Goal: Task Accomplishment & Management: Manage account settings

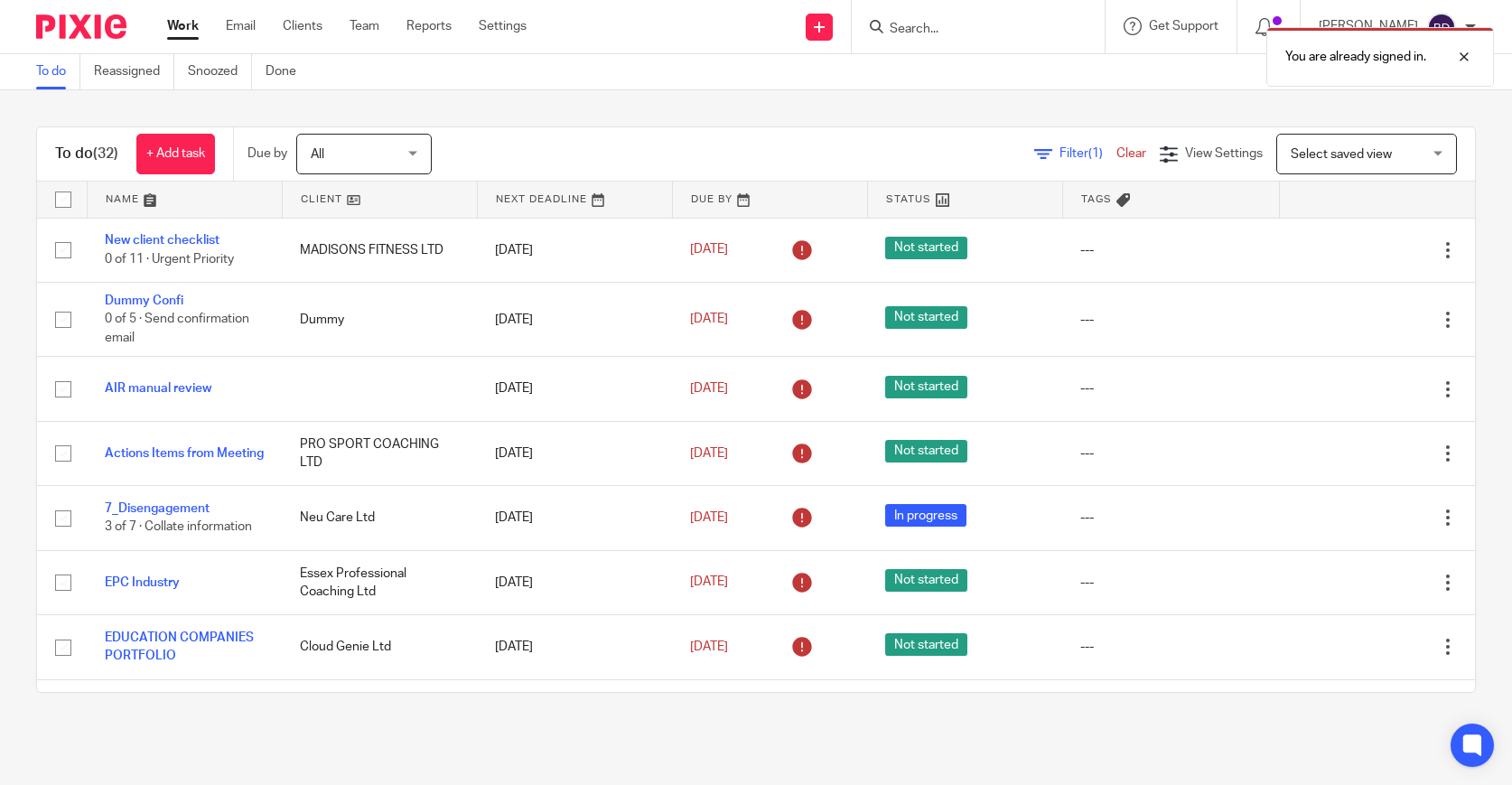
click at [153, 193] on link at bounding box center [184, 200] width 194 height 36
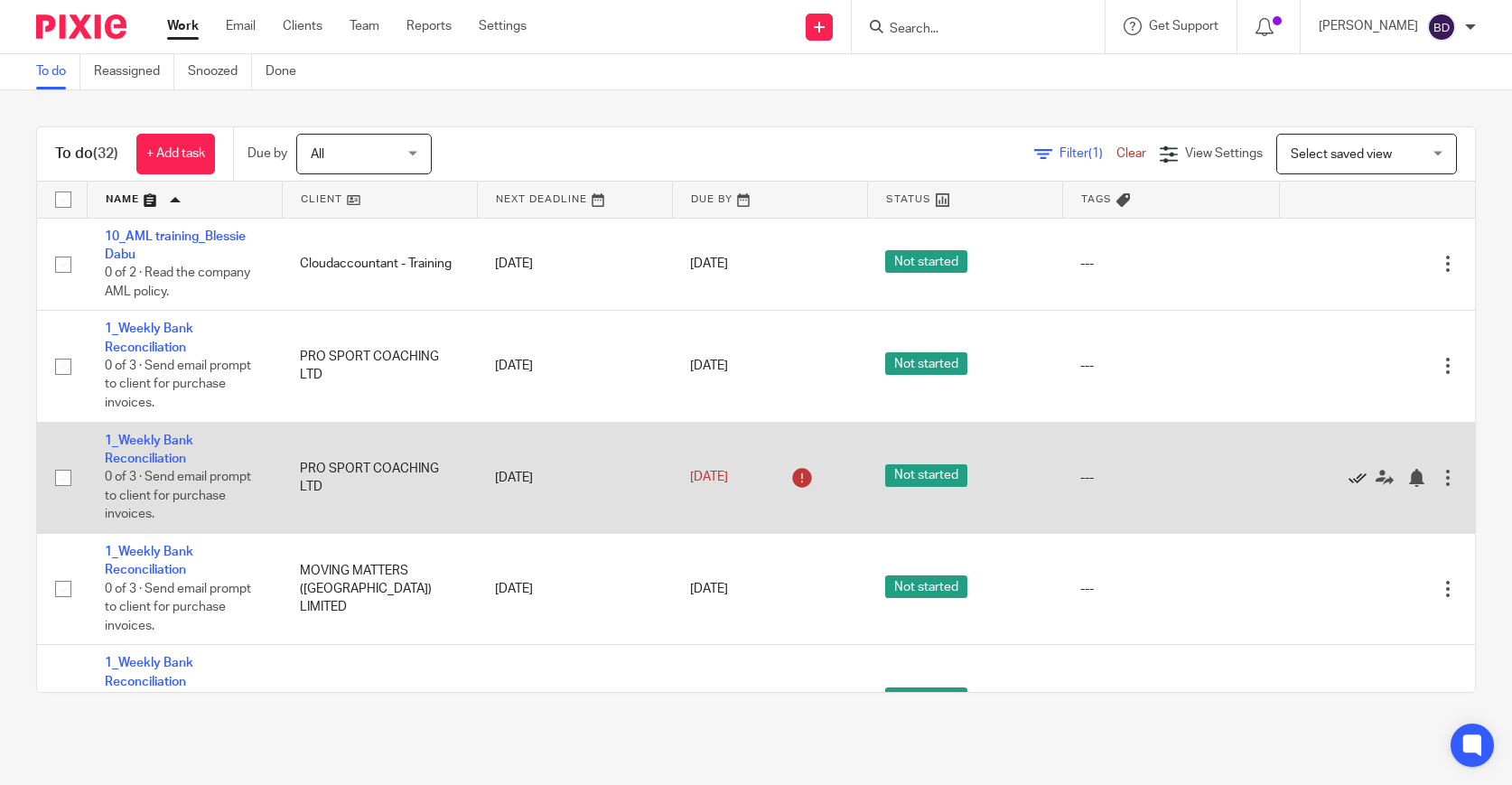
click at [1355, 487] on icon at bounding box center [1358, 478] width 18 height 18
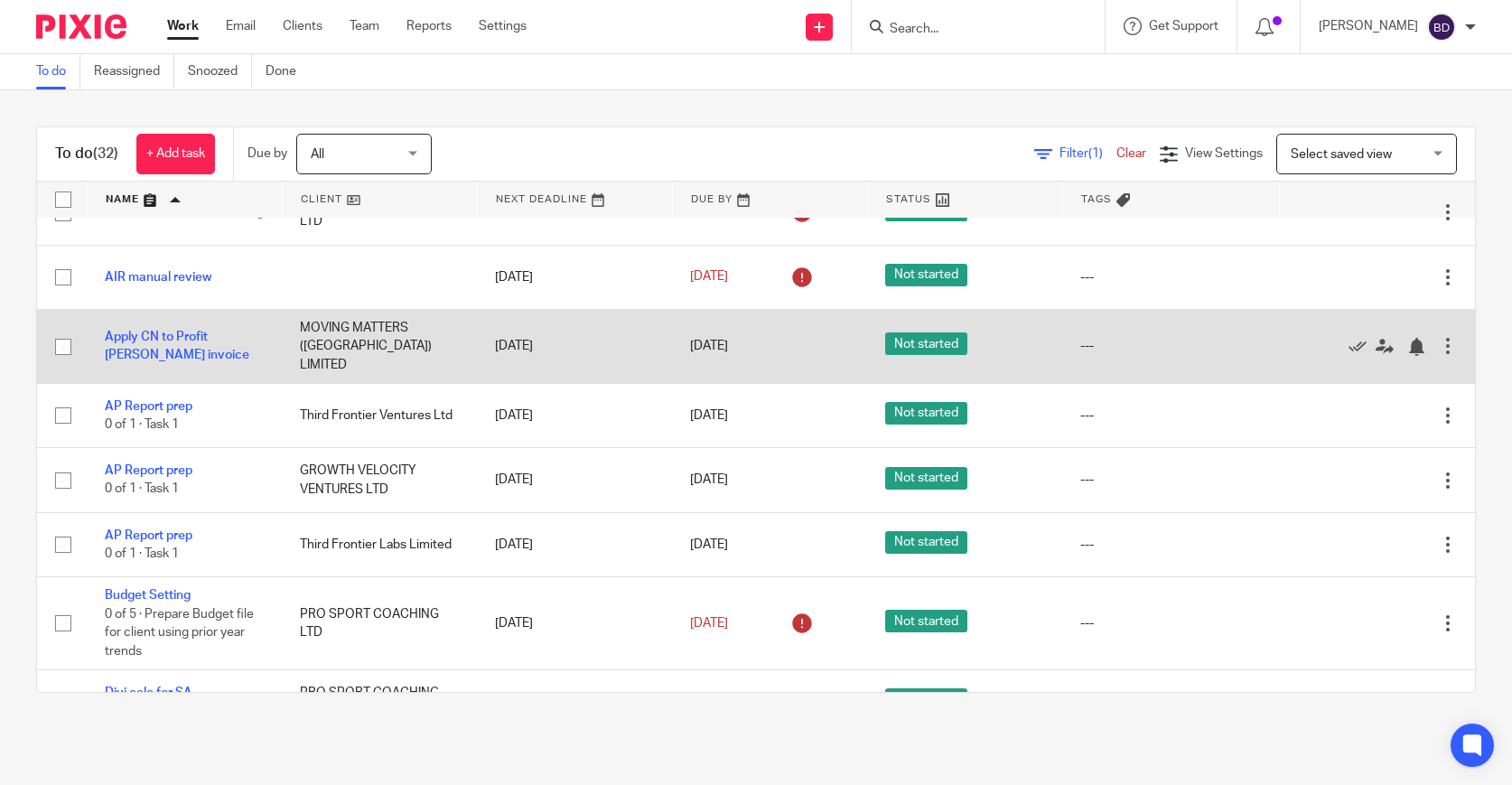
scroll to position [1348, 0]
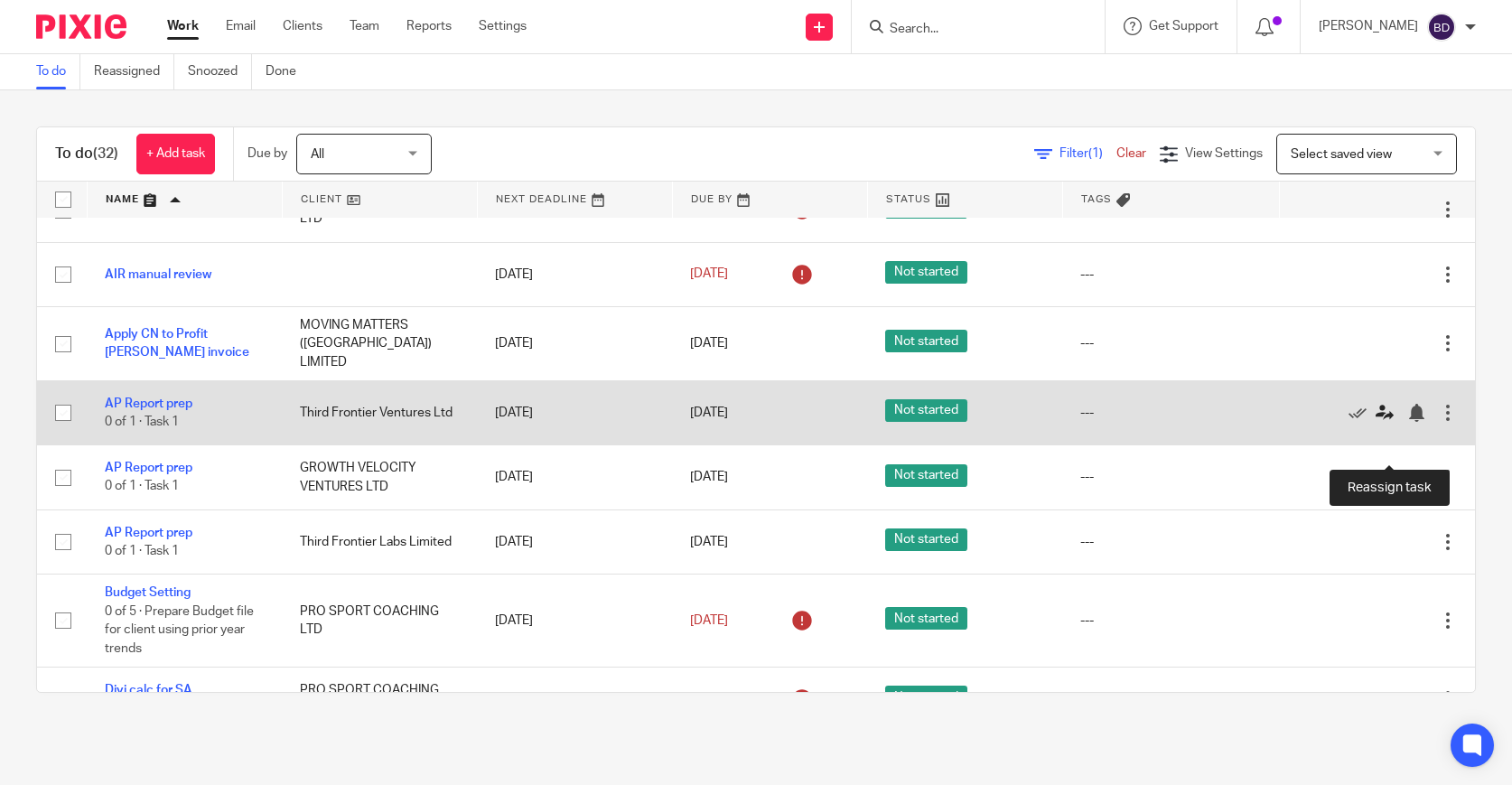
click at [1382, 422] on link at bounding box center [1389, 412] width 27 height 18
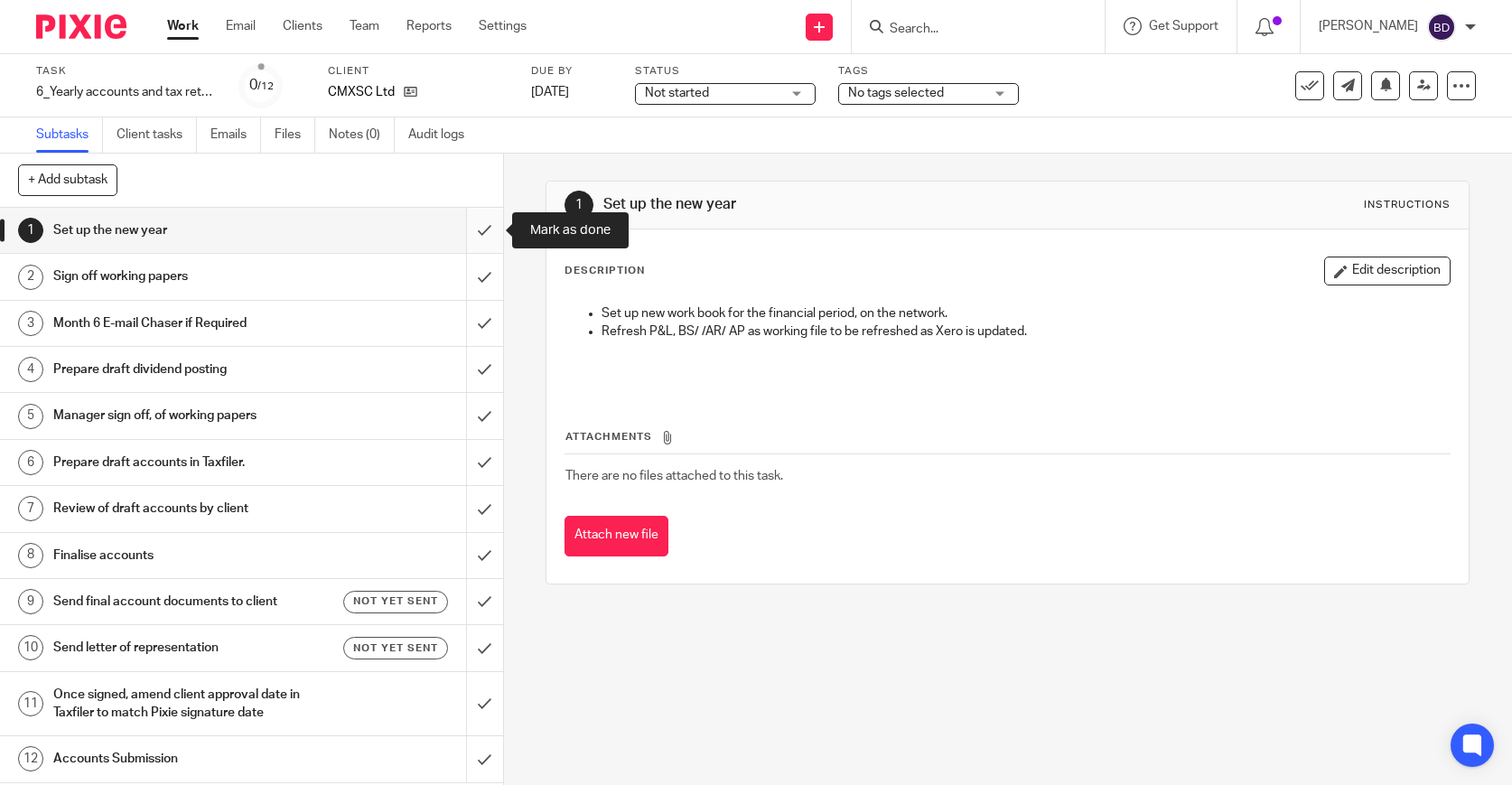
click at [483, 236] on input "submit" at bounding box center [251, 230] width 503 height 45
click at [484, 265] on input "submit" at bounding box center [251, 276] width 503 height 45
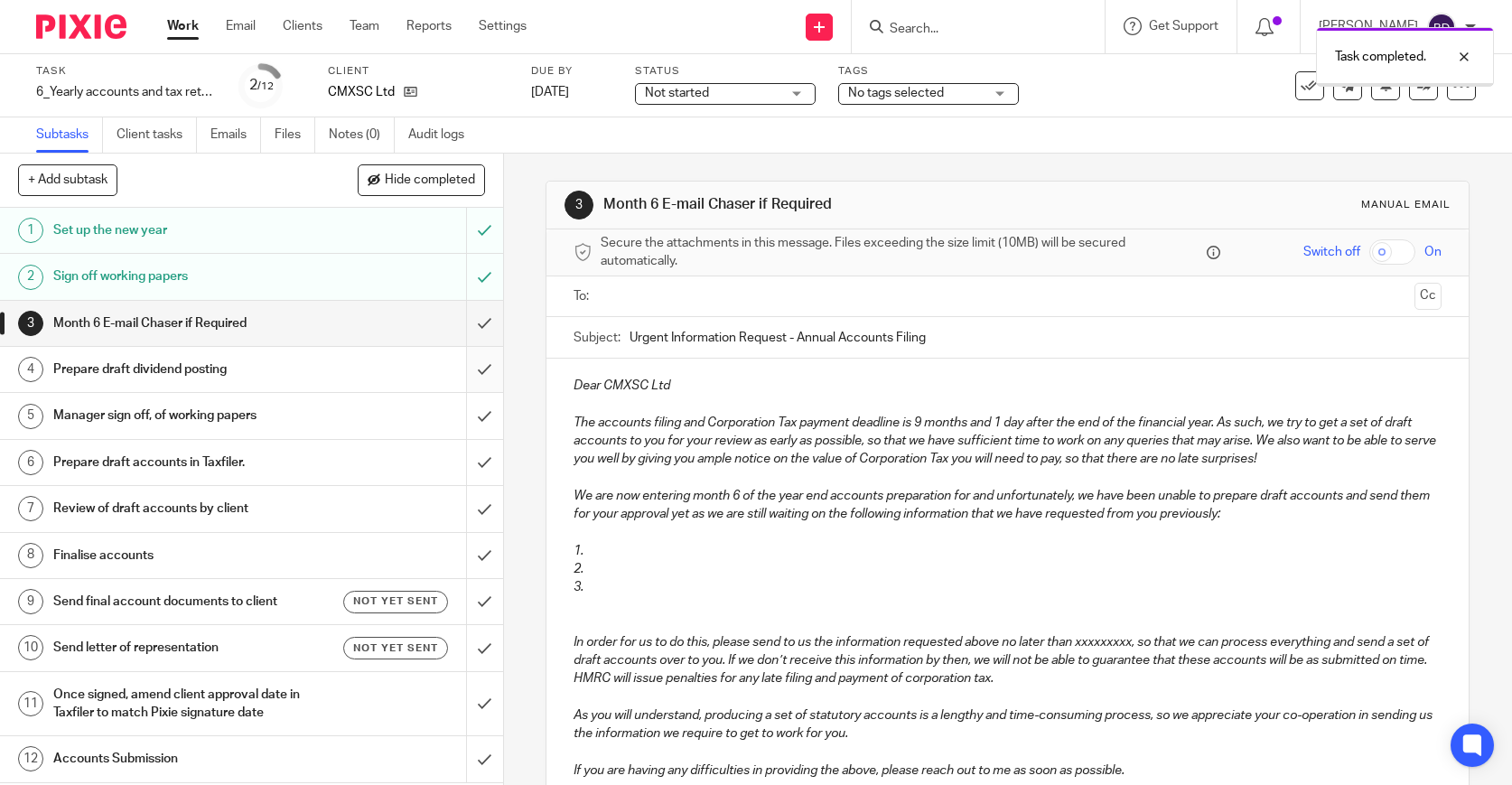
click at [483, 365] on input "submit" at bounding box center [251, 369] width 503 height 45
click at [483, 402] on input "submit" at bounding box center [251, 415] width 503 height 45
click at [484, 470] on input "submit" at bounding box center [251, 462] width 503 height 45
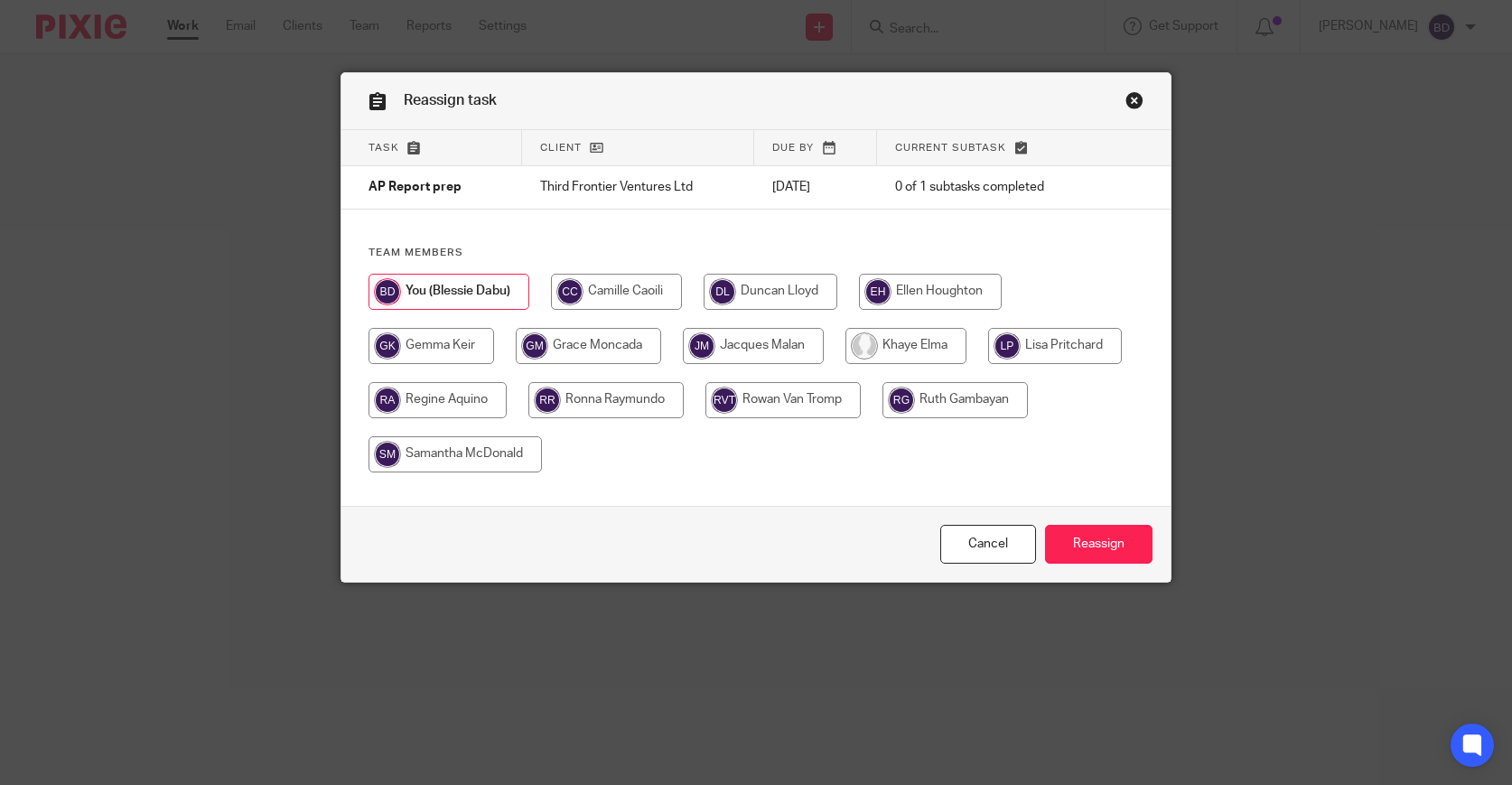
click at [923, 344] on input "radio" at bounding box center [906, 346] width 121 height 36
radio input "true"
click at [1079, 550] on input "Reassign" at bounding box center [1099, 544] width 107 height 39
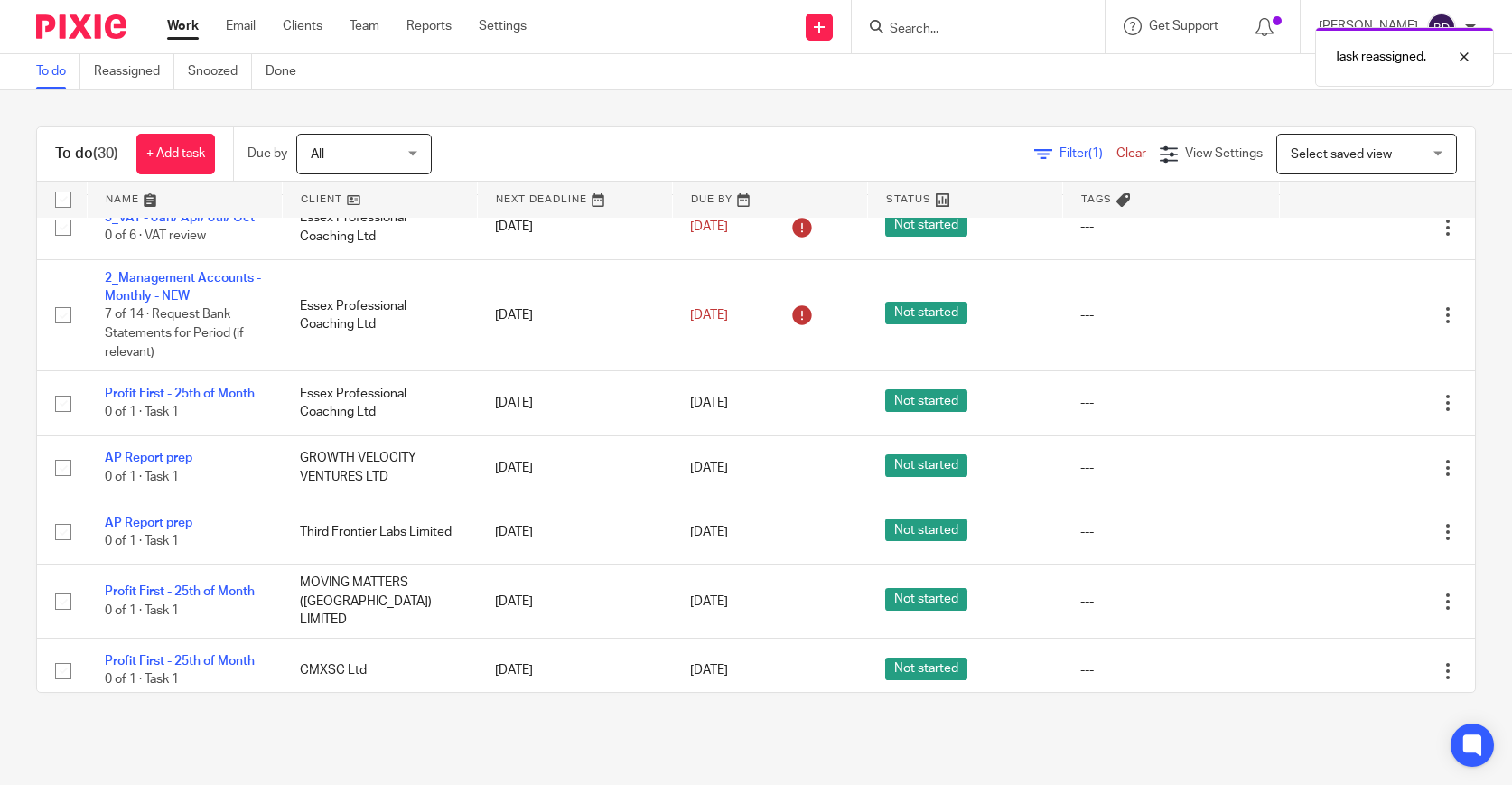
scroll to position [711, 0]
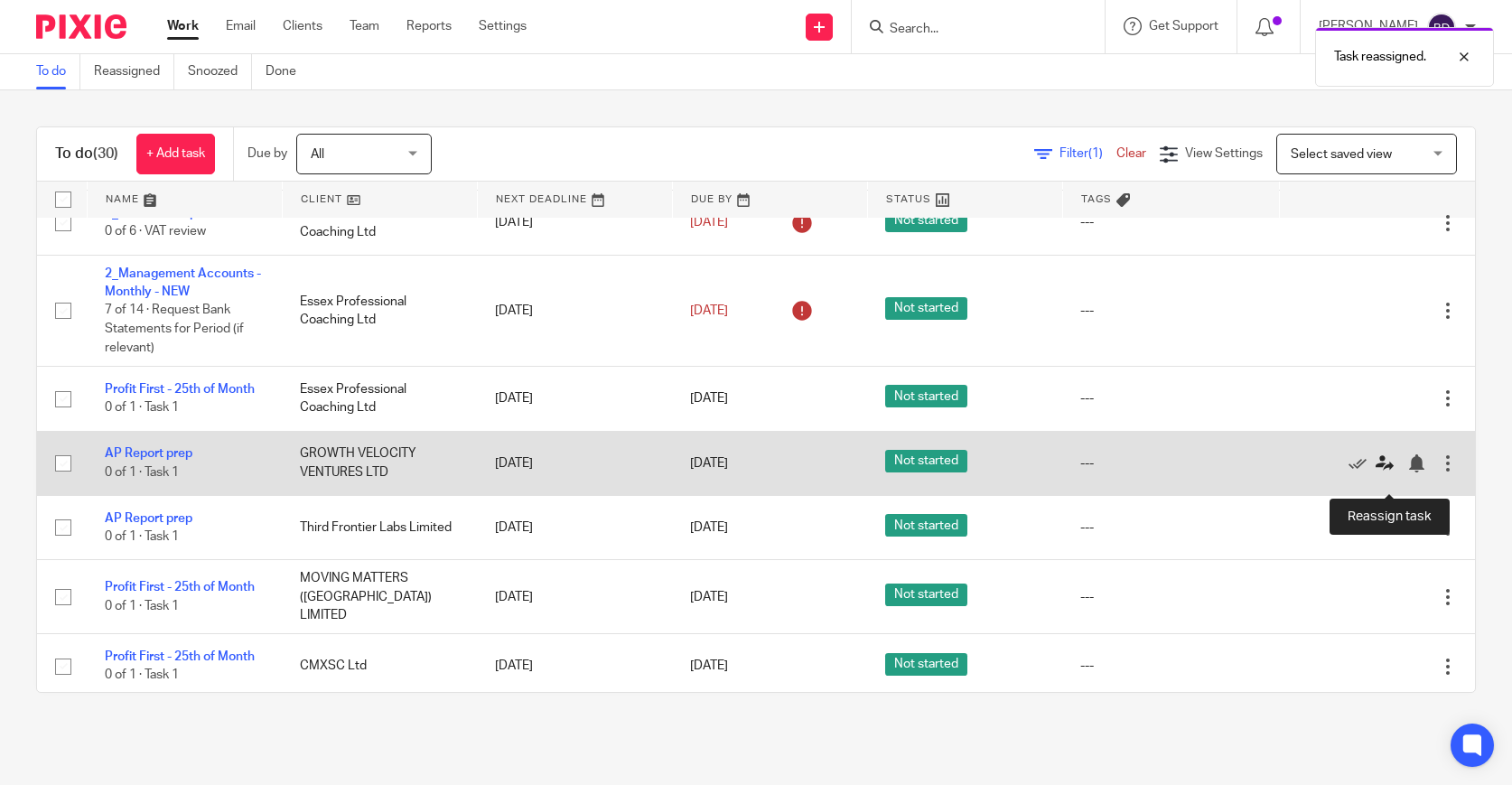
click at [1388, 473] on icon at bounding box center [1385, 463] width 18 height 18
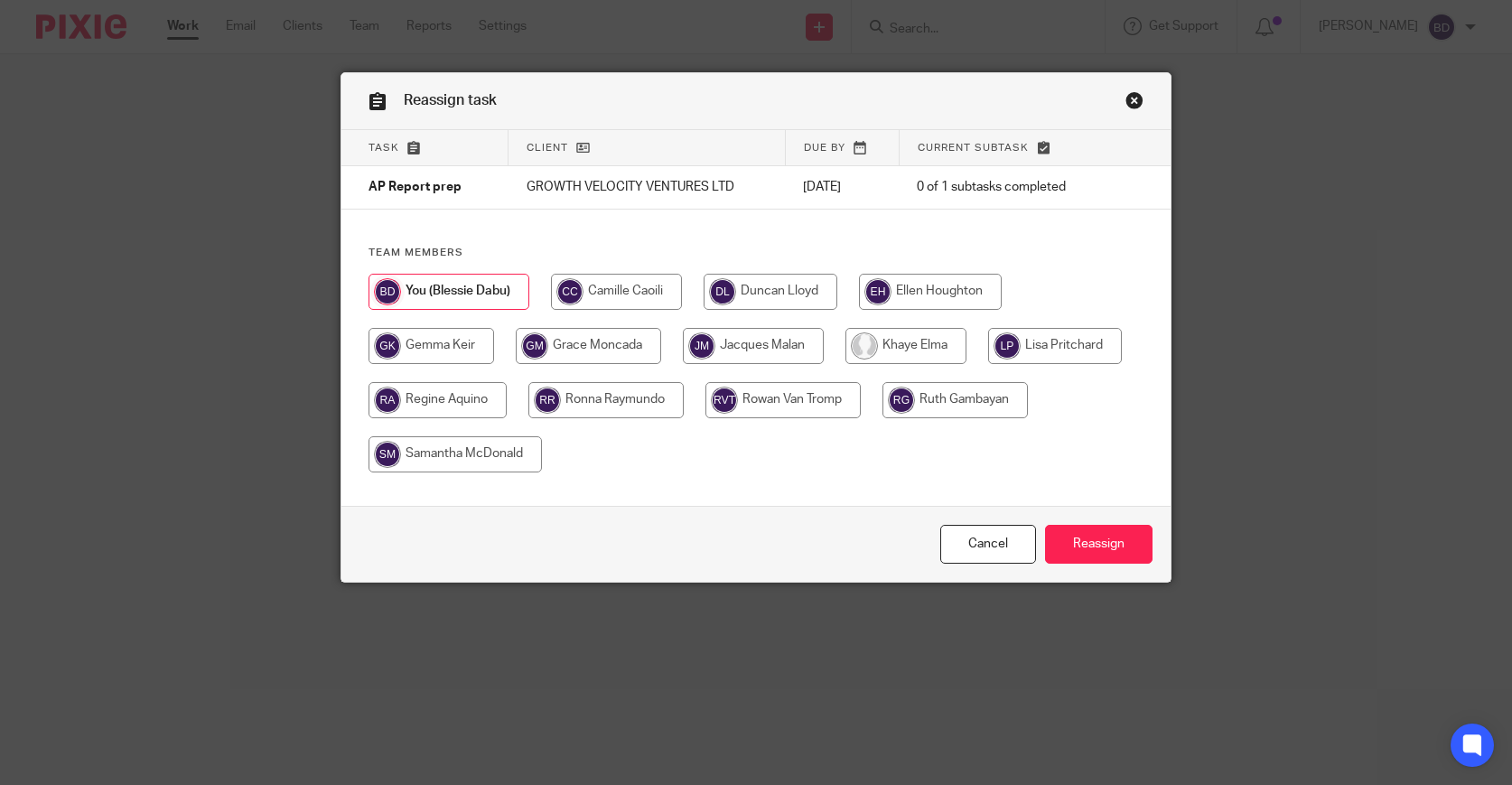
click at [843, 370] on div at bounding box center [756, 383] width 776 height 217
click at [907, 339] on input "radio" at bounding box center [906, 346] width 121 height 36
radio input "true"
click at [1070, 552] on input "Reassign" at bounding box center [1099, 544] width 107 height 39
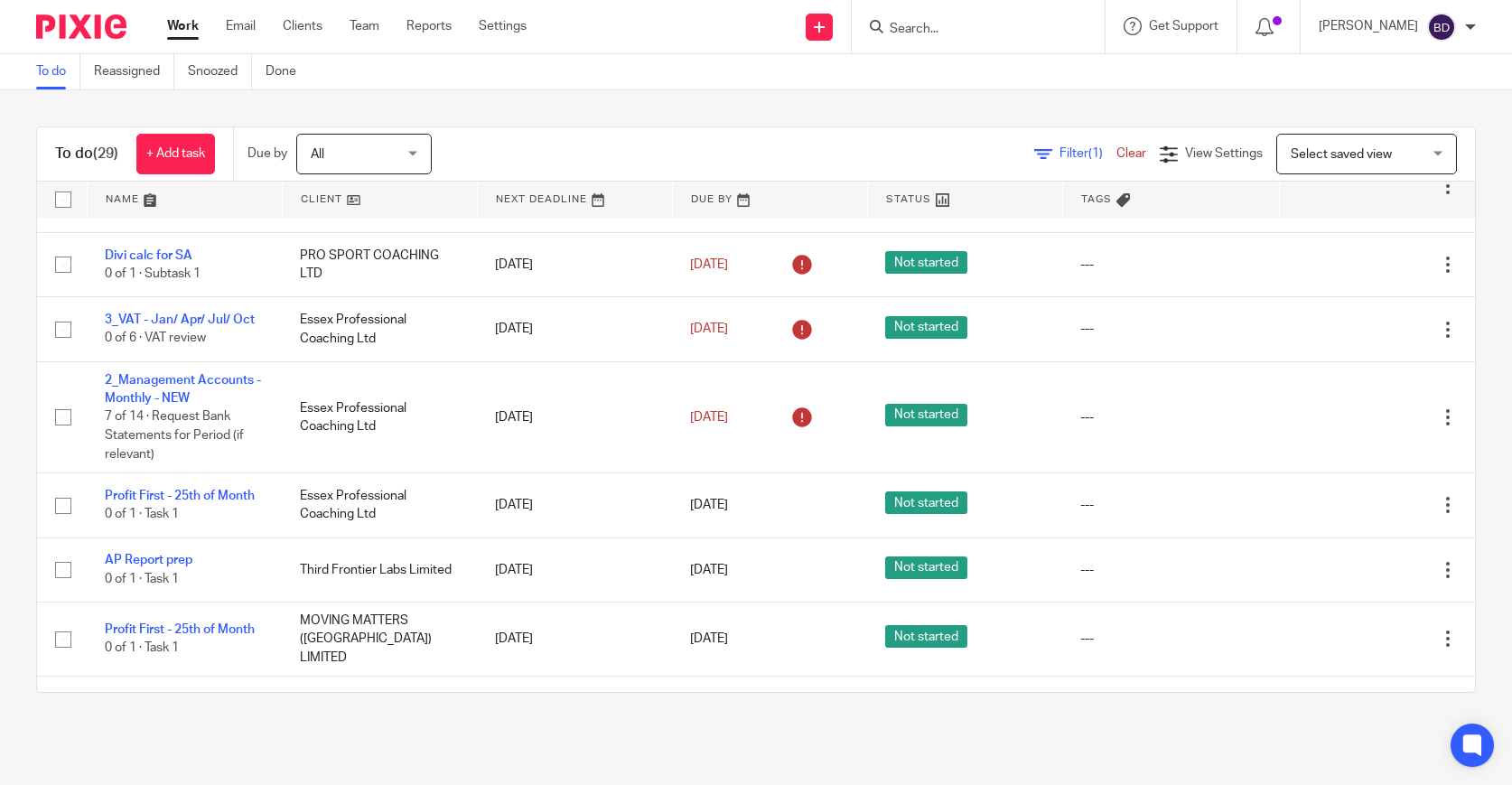
scroll to position [605, 0]
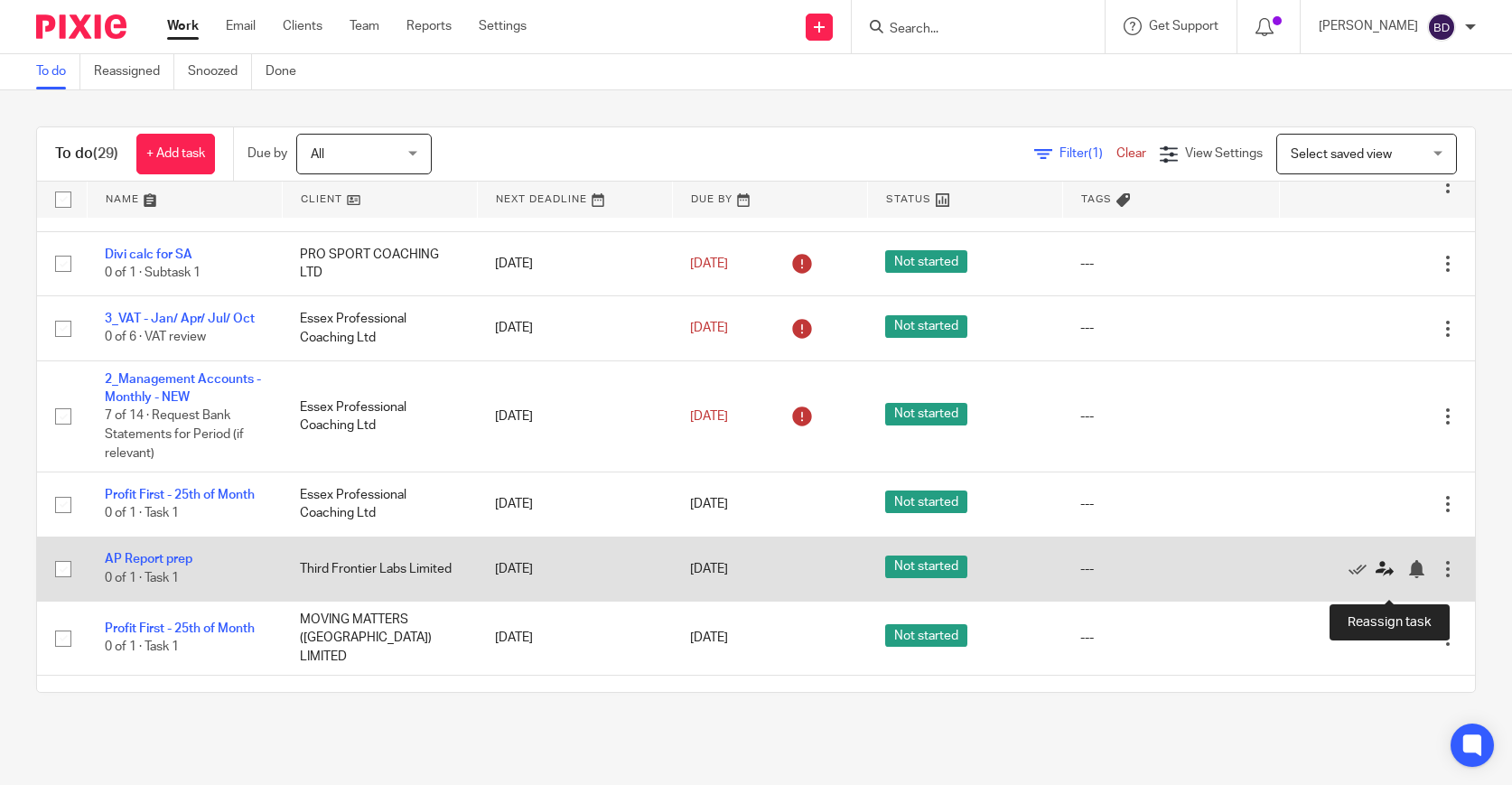
click at [1379, 578] on icon at bounding box center [1385, 569] width 18 height 18
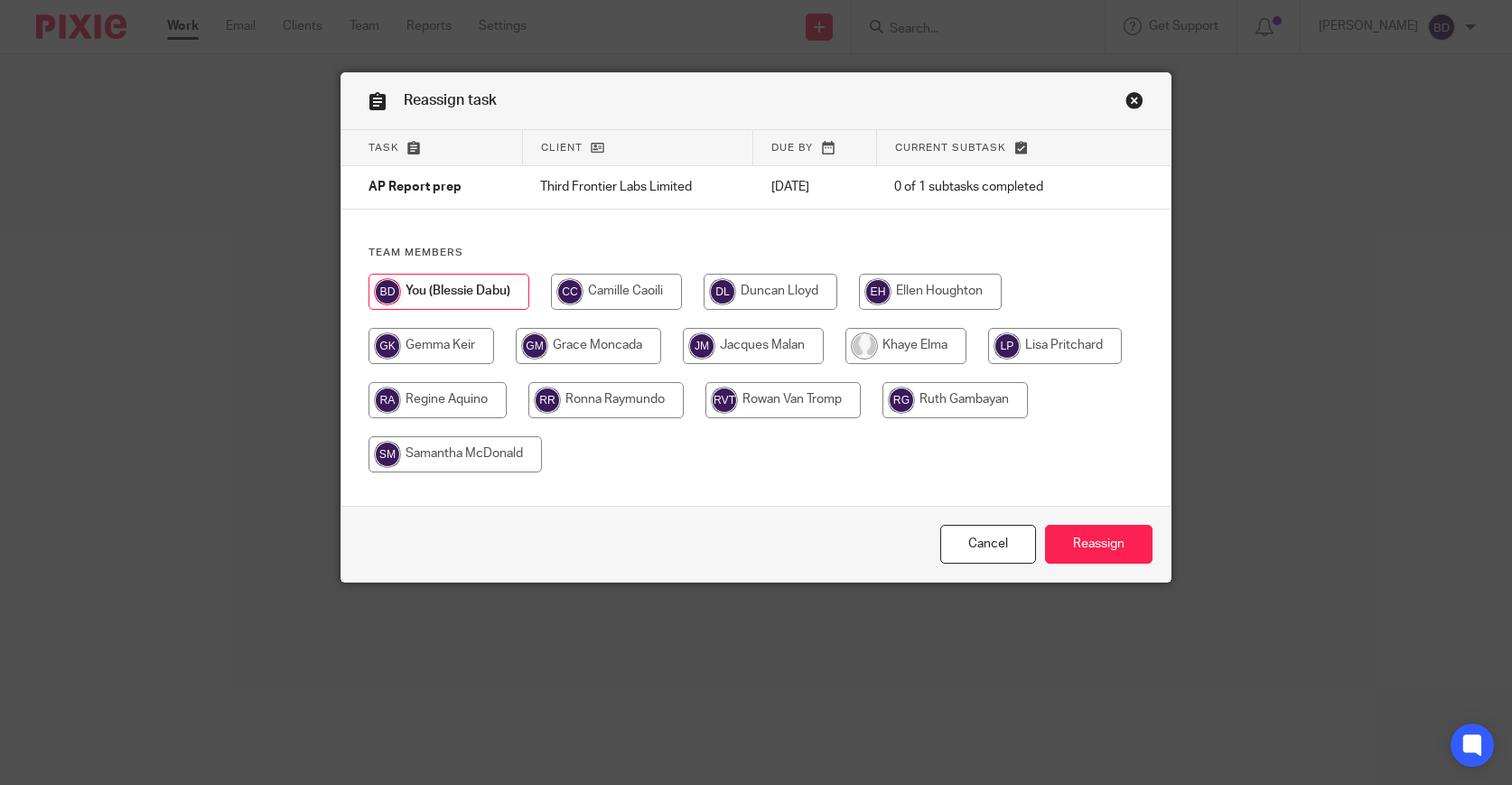
click at [918, 350] on input "radio" at bounding box center [906, 346] width 121 height 36
radio input "true"
click at [1088, 555] on input "Reassign" at bounding box center [1099, 544] width 107 height 39
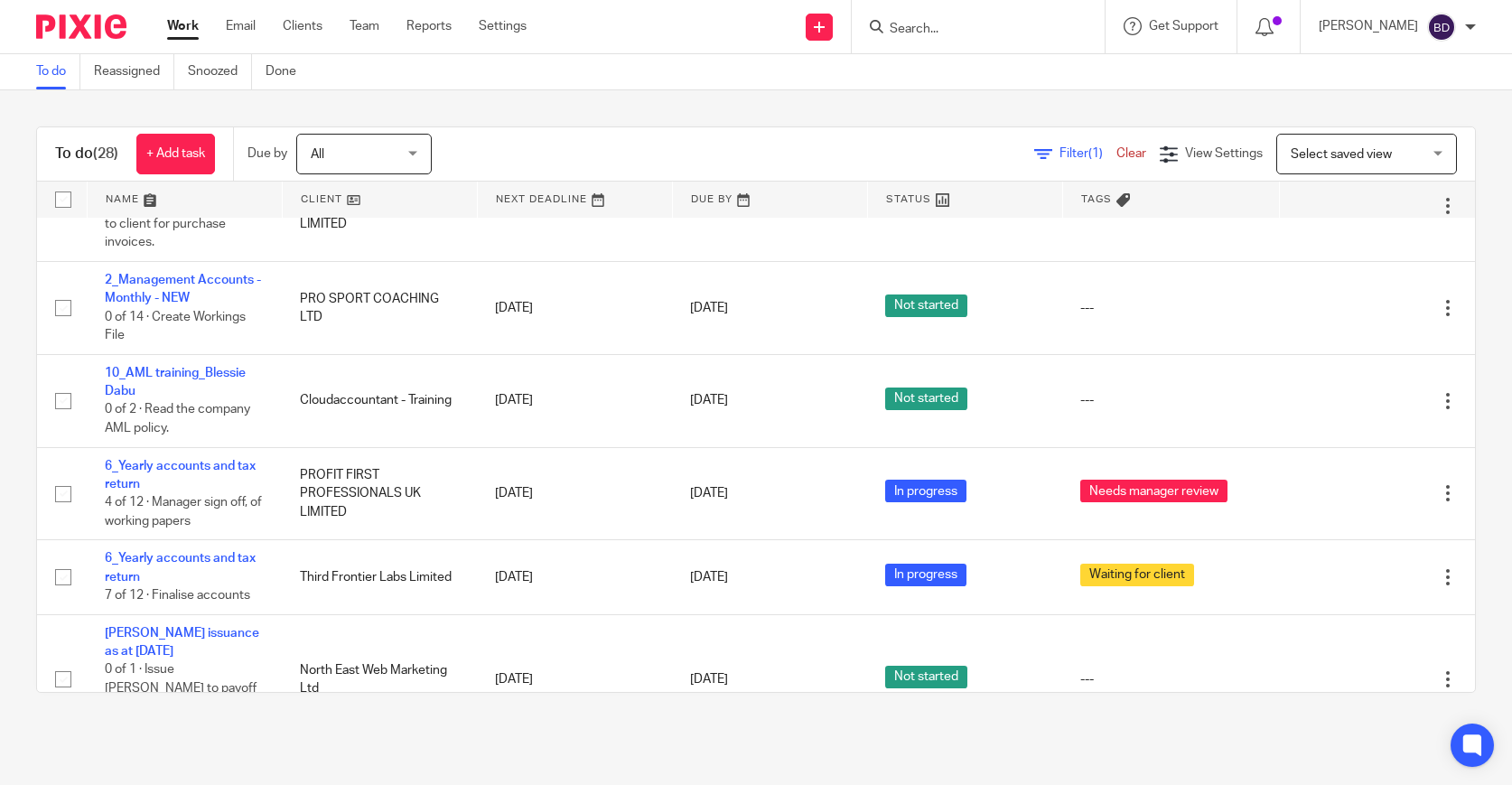
scroll to position [1432, 0]
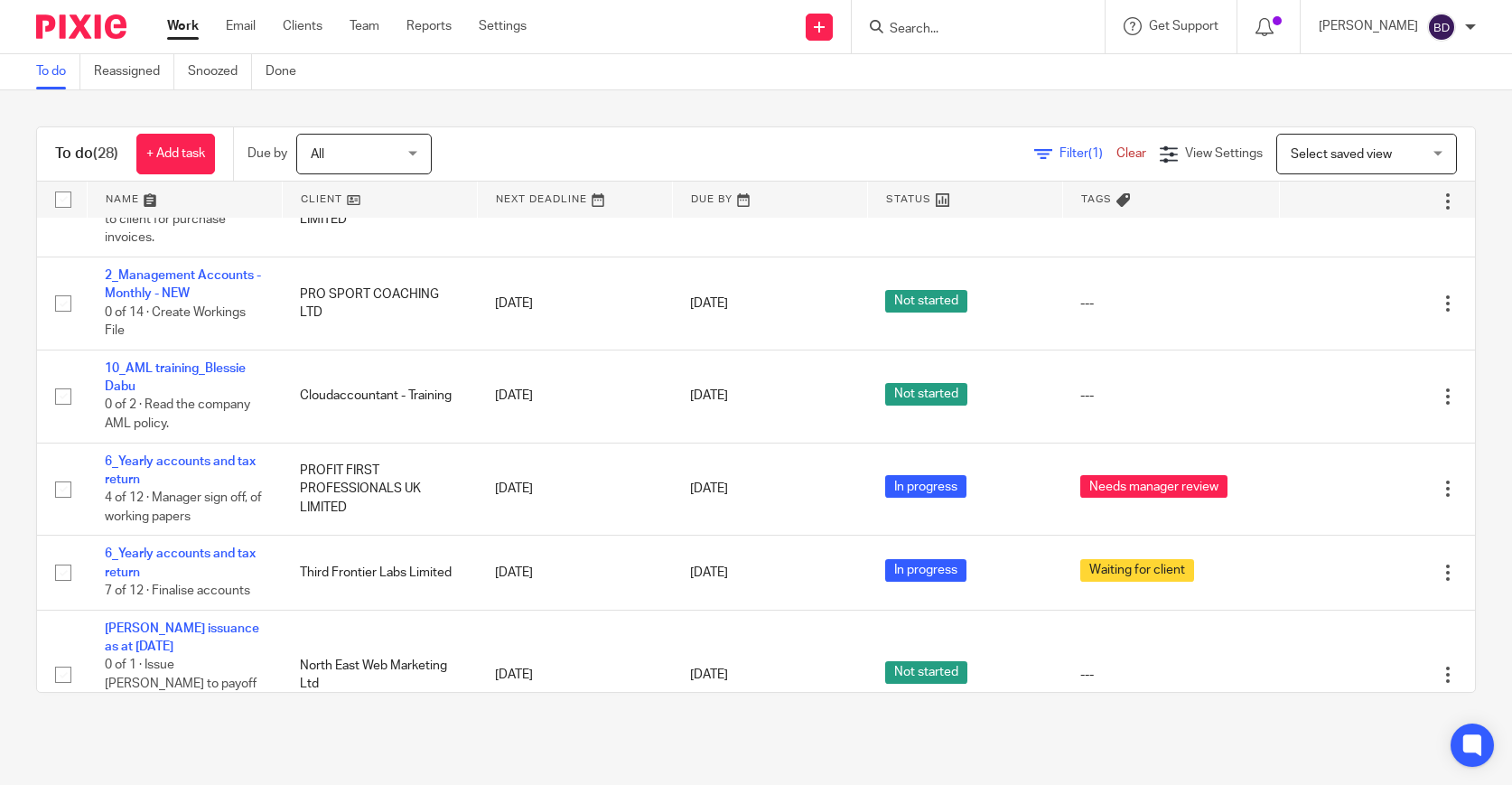
click at [149, 204] on link at bounding box center [184, 200] width 194 height 36
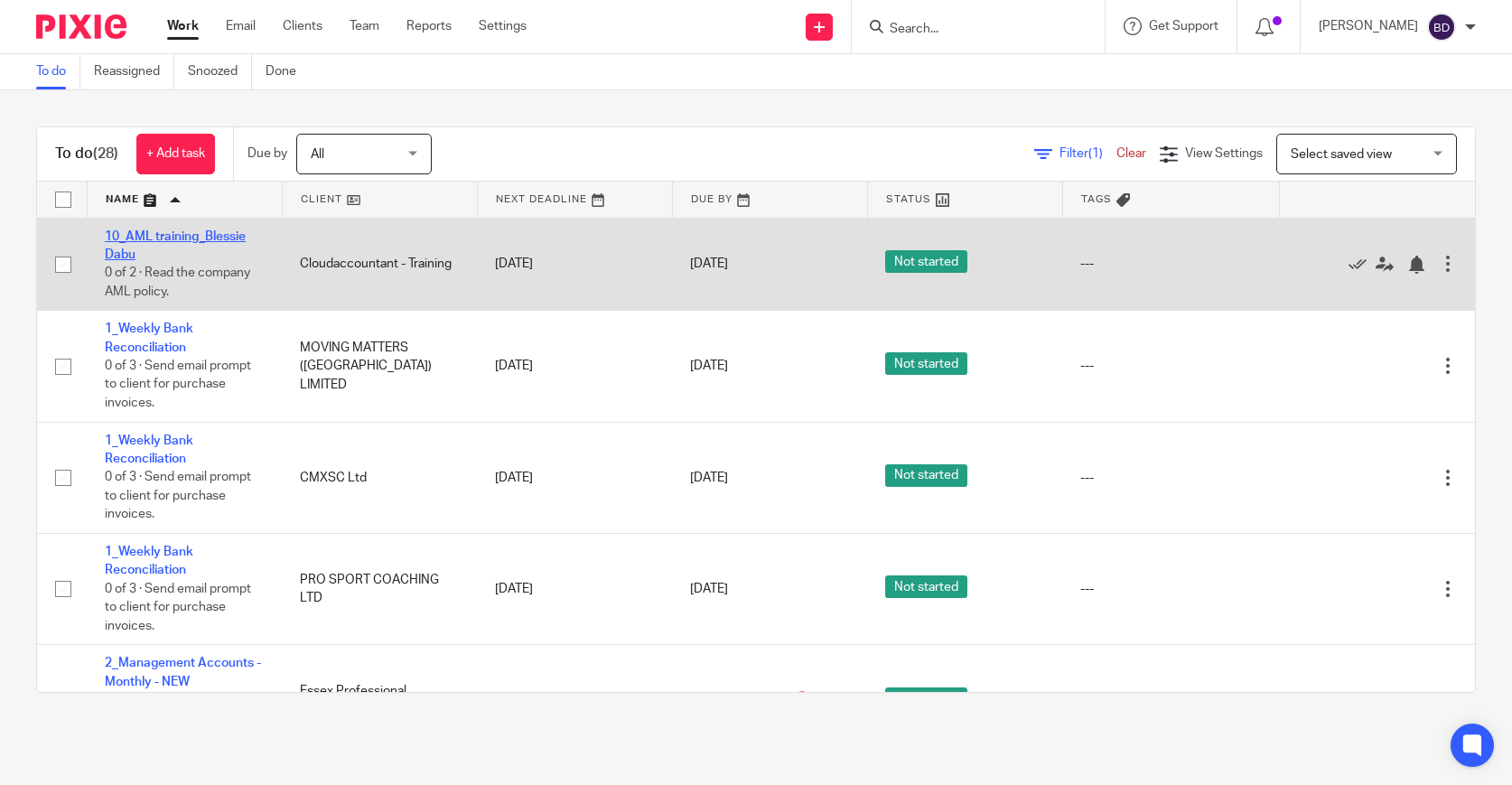
click at [164, 235] on link "10_AML training_Blessie Dabu" at bounding box center [175, 245] width 141 height 31
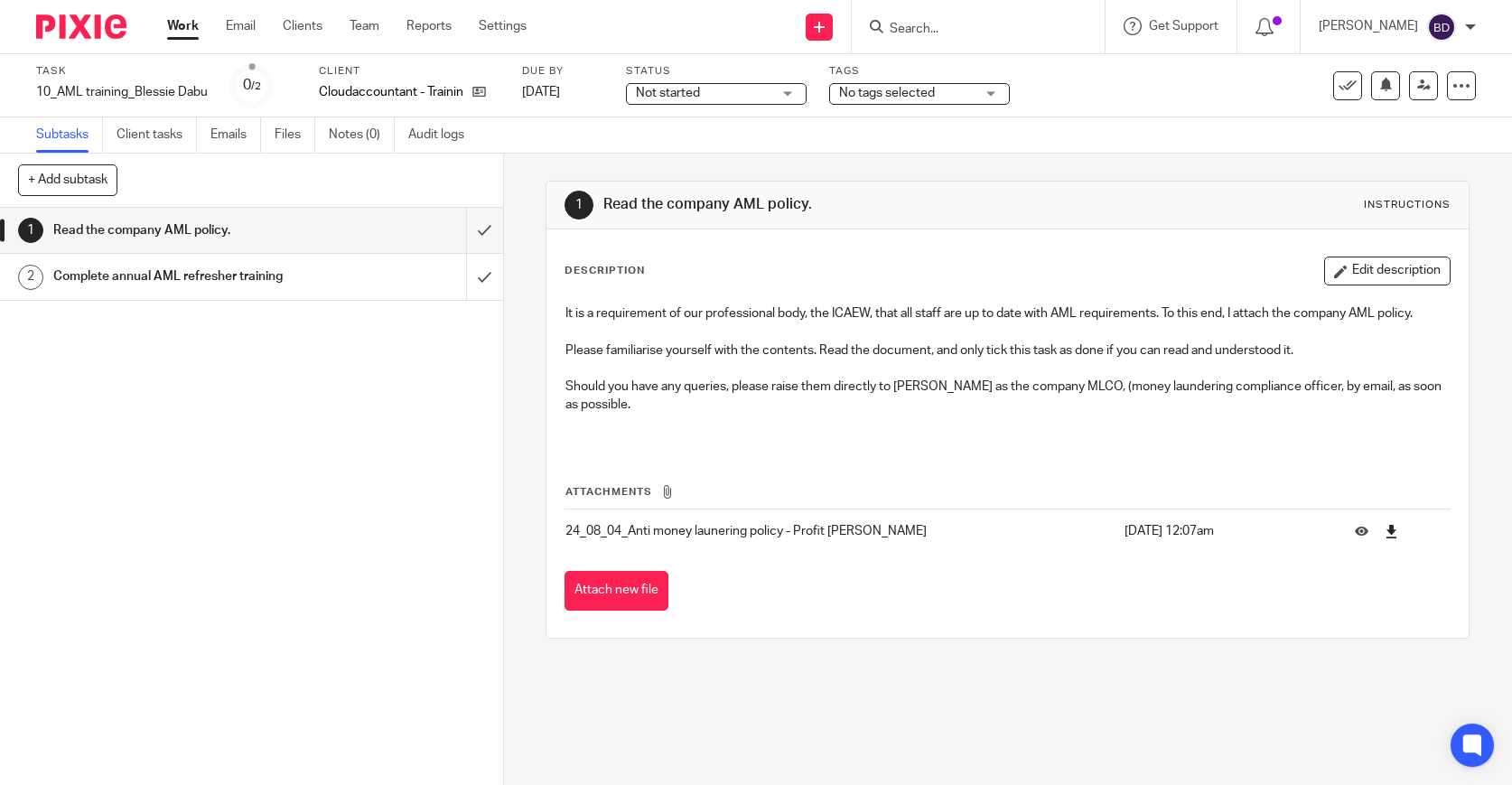
click at [1391, 540] on link at bounding box center [1392, 532] width 14 height 18
click at [184, 279] on h1 "Complete annual AML refresher training" at bounding box center [186, 276] width 264 height 27
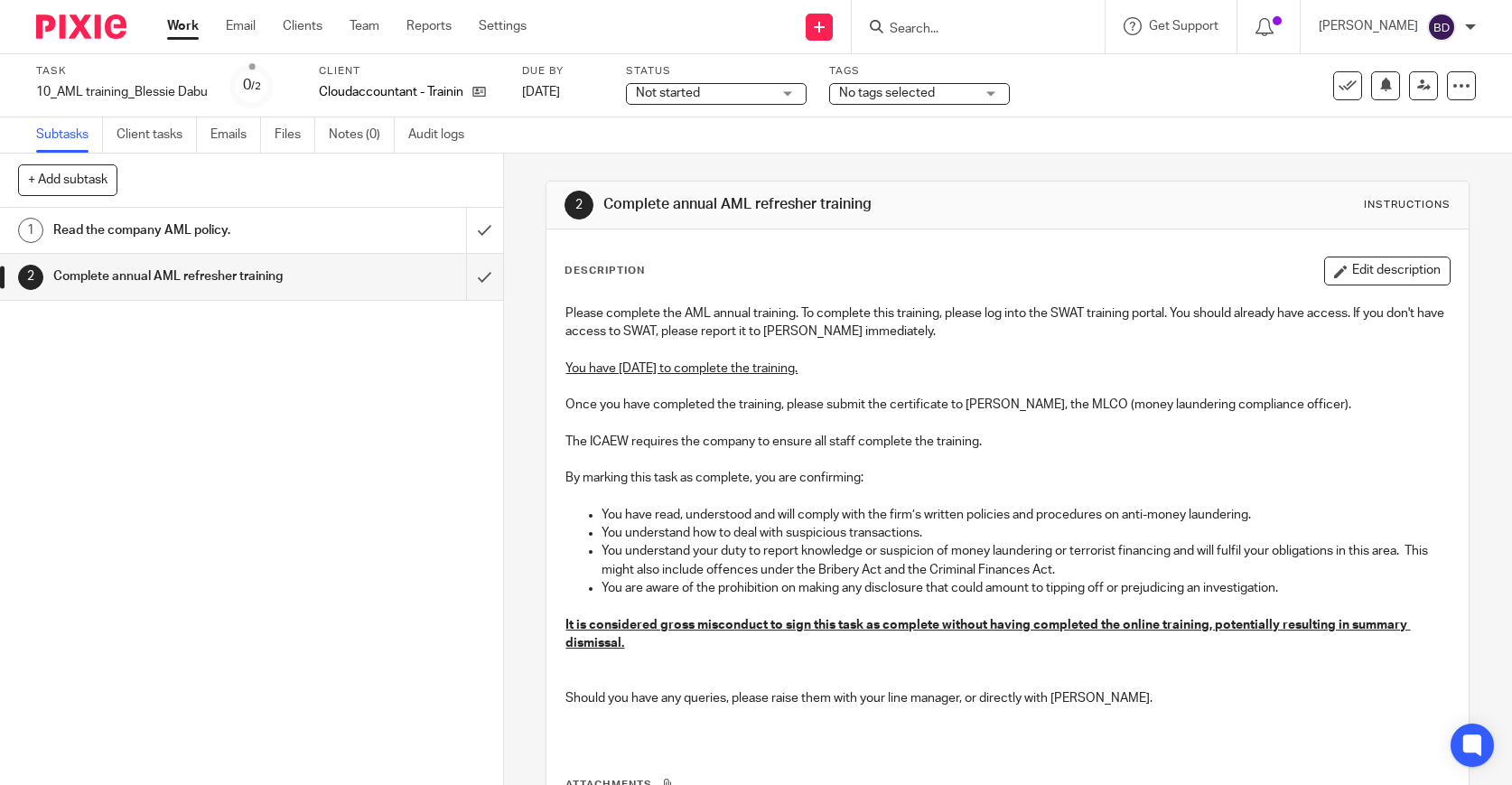
click at [328, 229] on div "Read the company AML policy." at bounding box center [250, 230] width 394 height 27
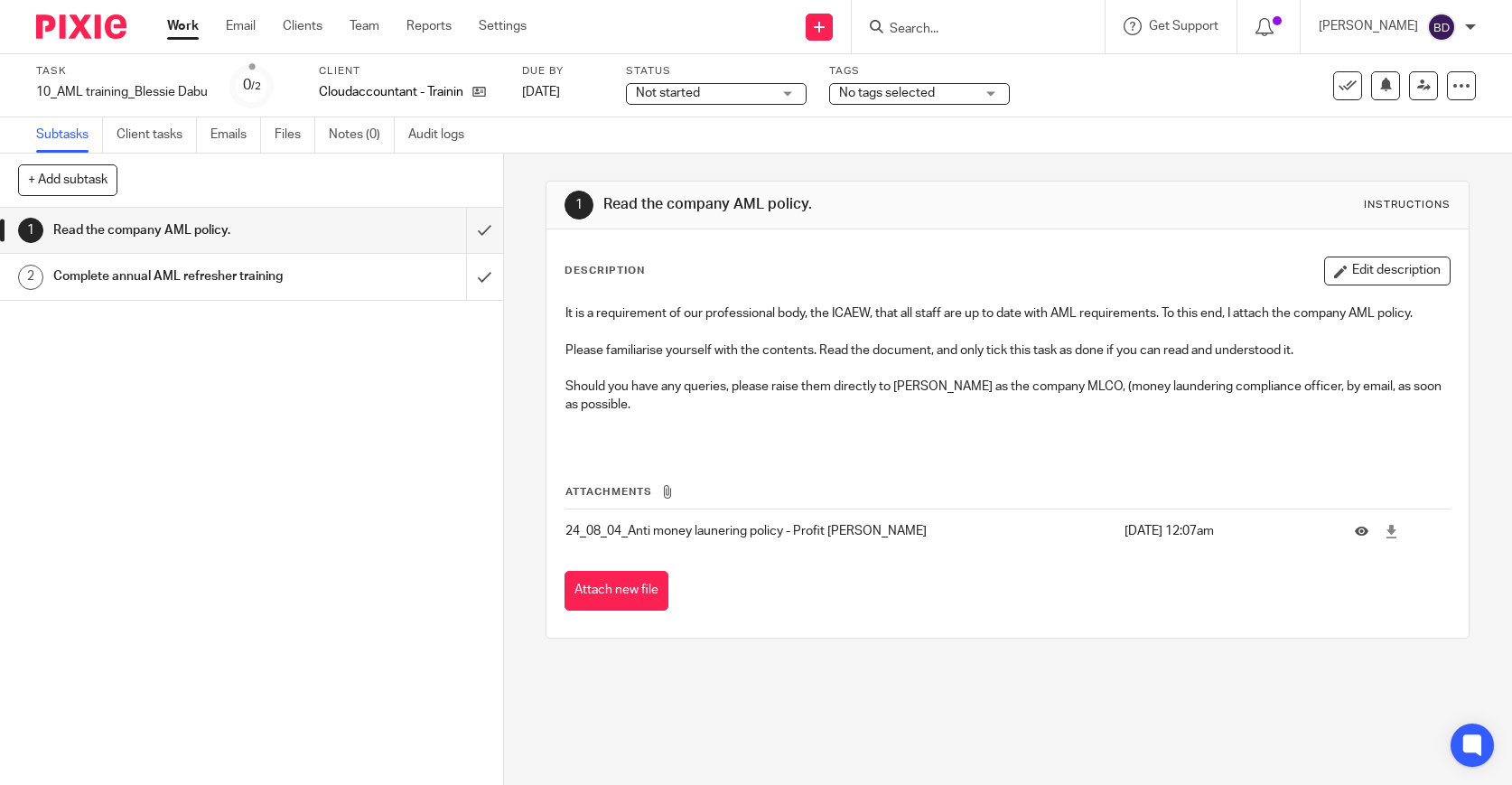
click at [308, 287] on h1 "Complete annual AML refresher training" at bounding box center [186, 276] width 264 height 27
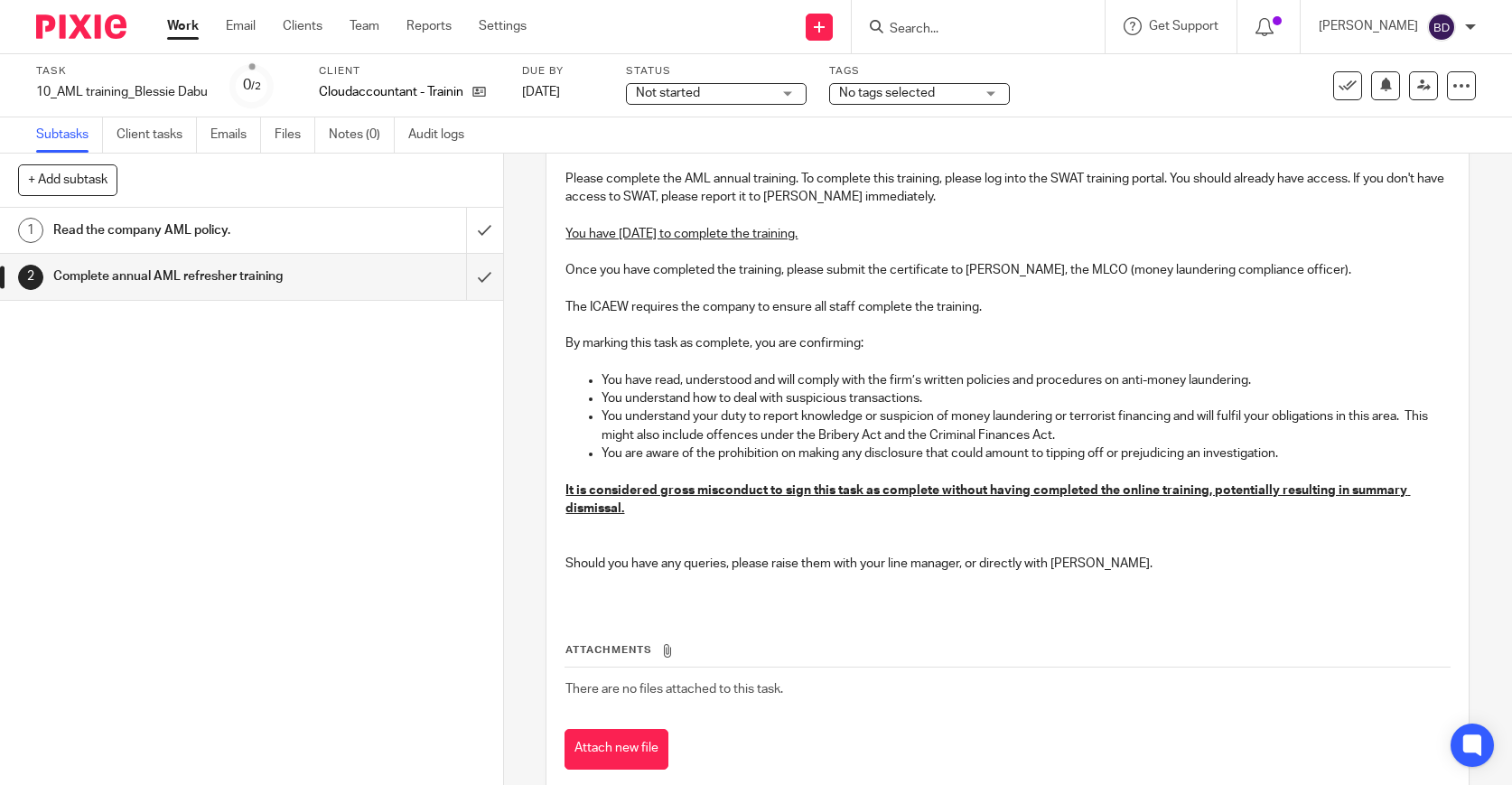
scroll to position [174, 0]
